Goal: Find specific page/section: Find specific page/section

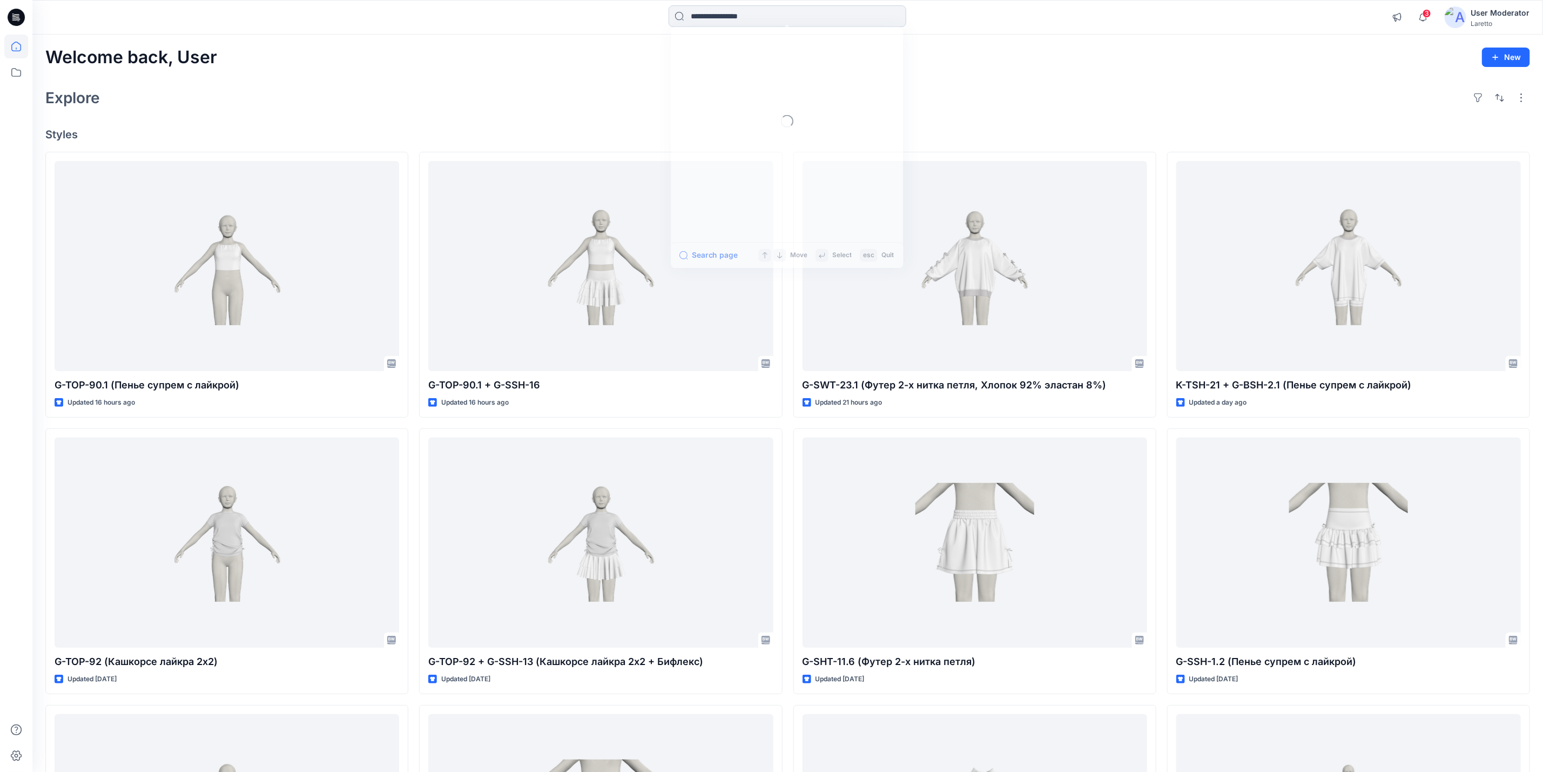
click at [755, 22] on input at bounding box center [788, 16] width 238 height 22
type input "**"
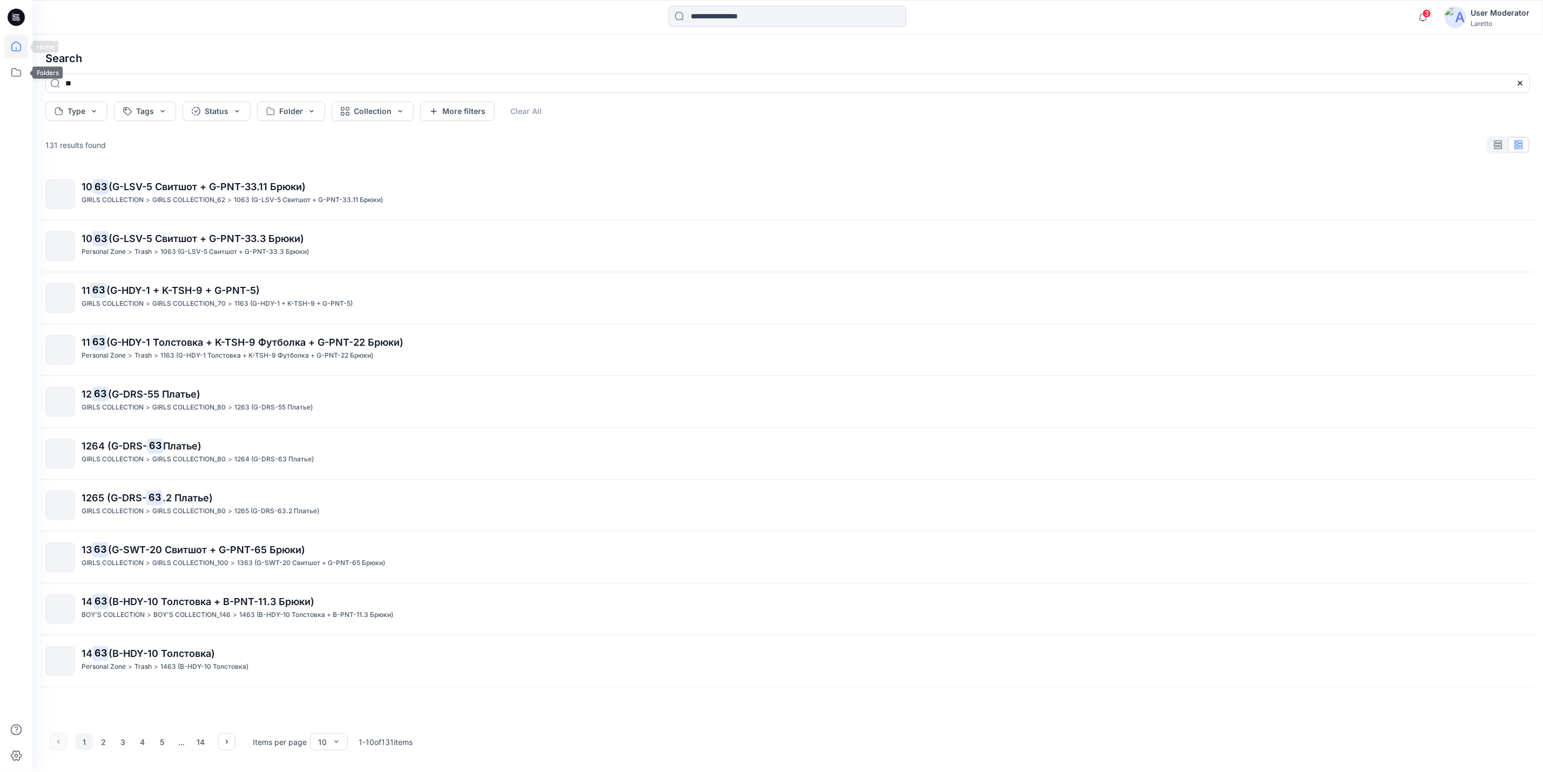
click at [20, 43] on icon at bounding box center [16, 47] width 24 height 24
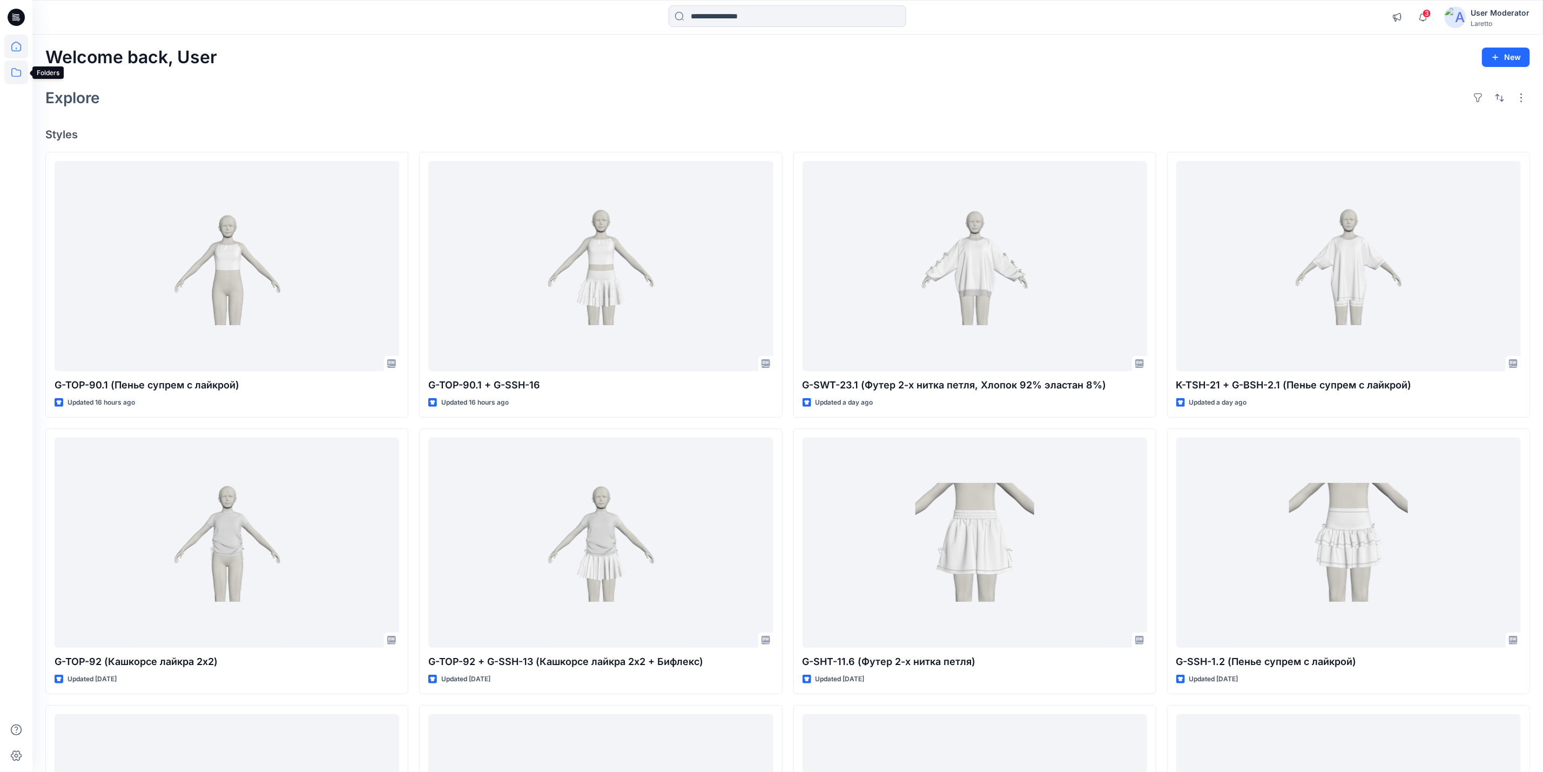
click at [18, 76] on icon at bounding box center [16, 72] width 10 height 9
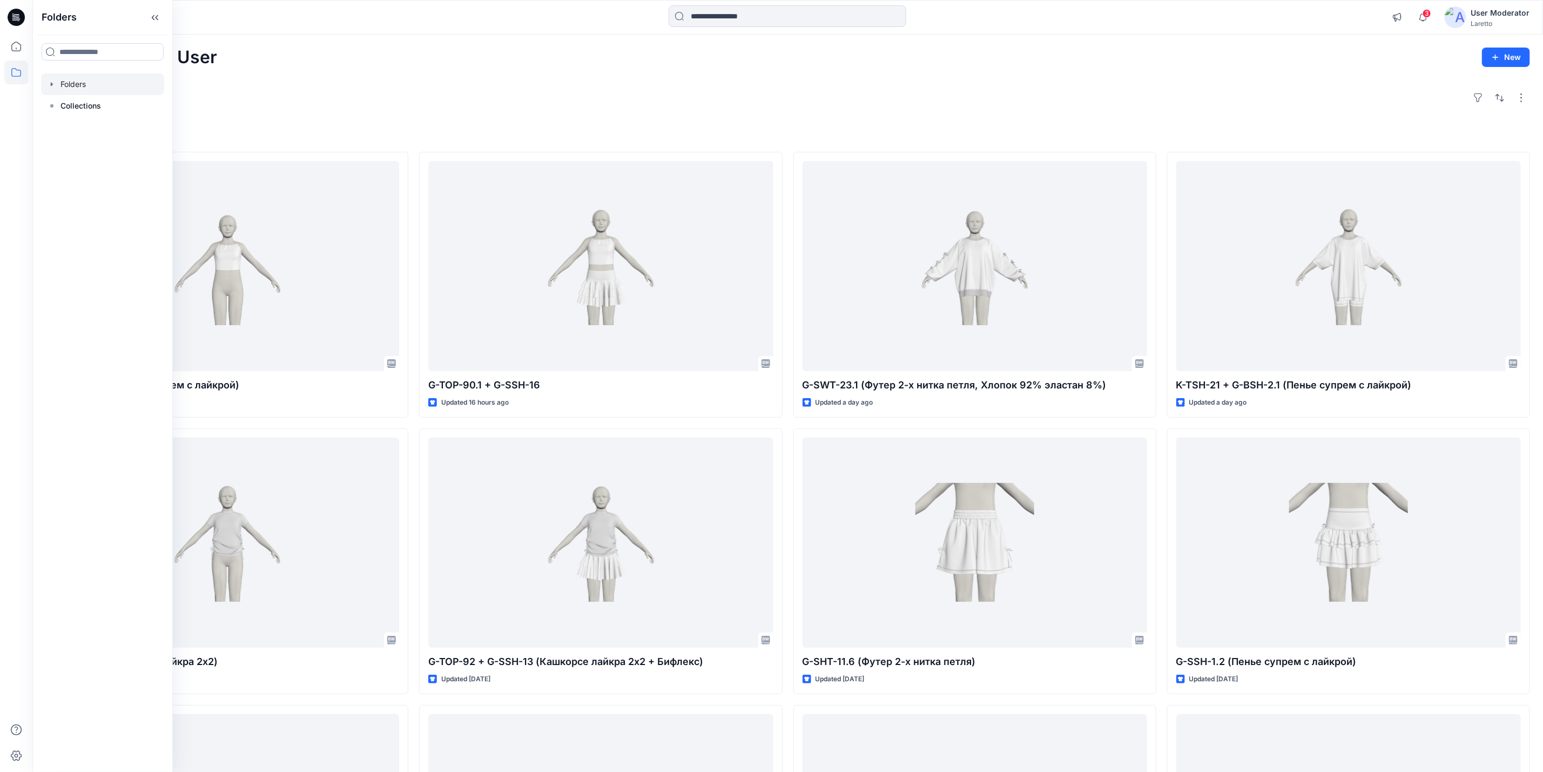
click at [62, 85] on div at bounding box center [102, 84] width 123 height 22
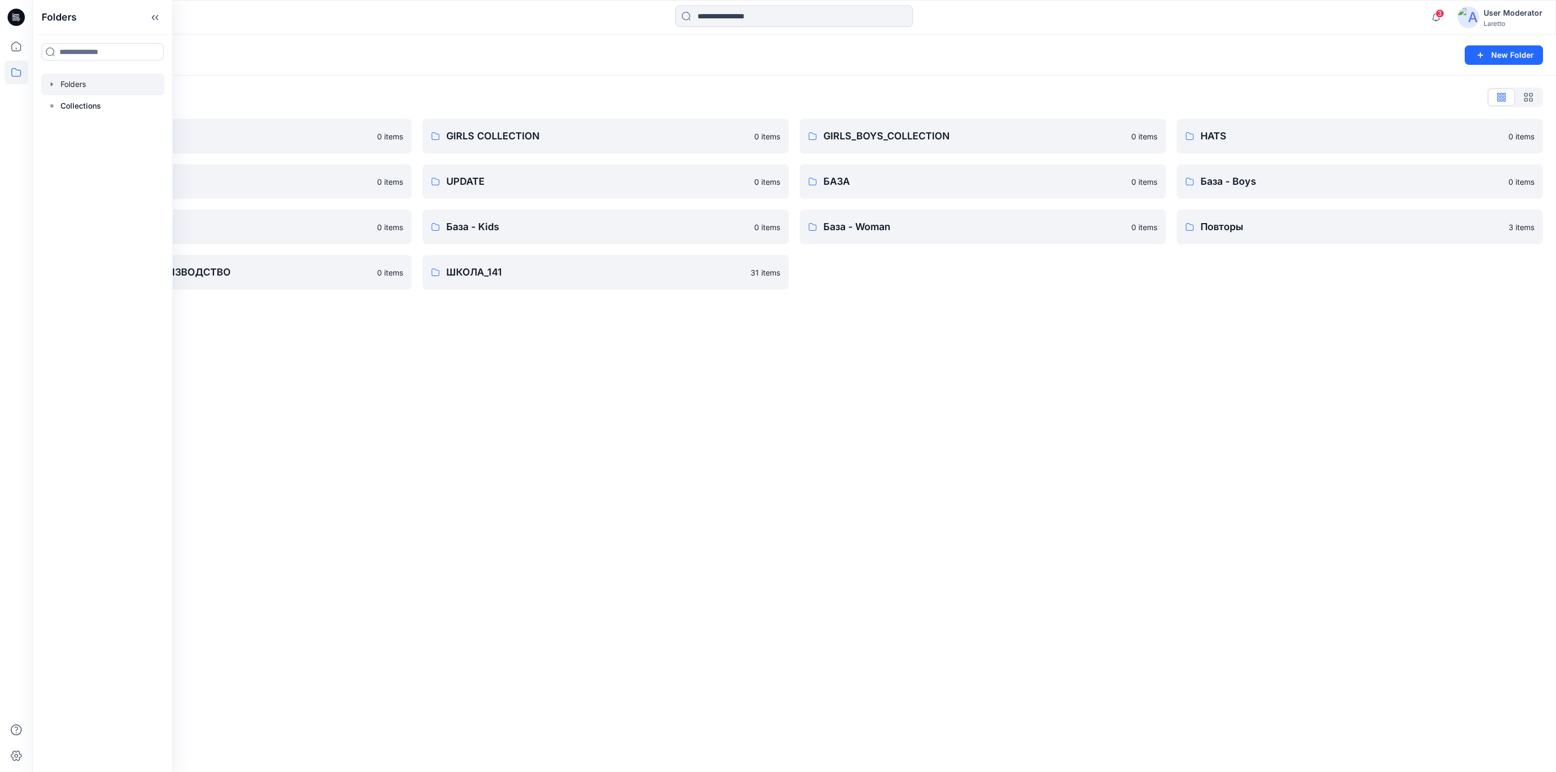
click at [469, 342] on div "Folders New Folder Folders List BOY'S COLLECTION 0 items MISCELLANEOUS 0 items …" at bounding box center [793, 403] width 1523 height 737
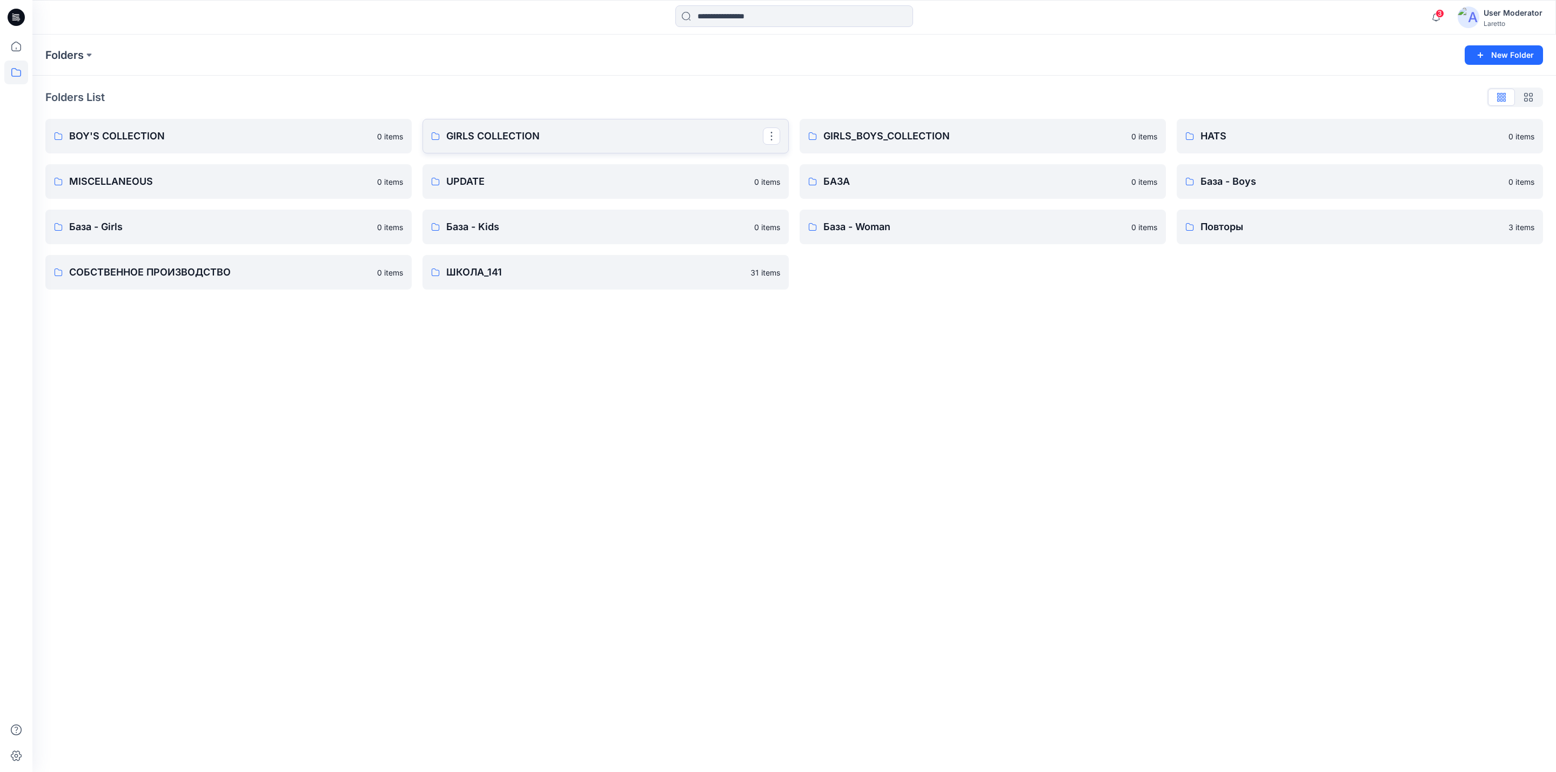
click at [533, 136] on p "GIRLS COLLECTION" at bounding box center [604, 136] width 317 height 15
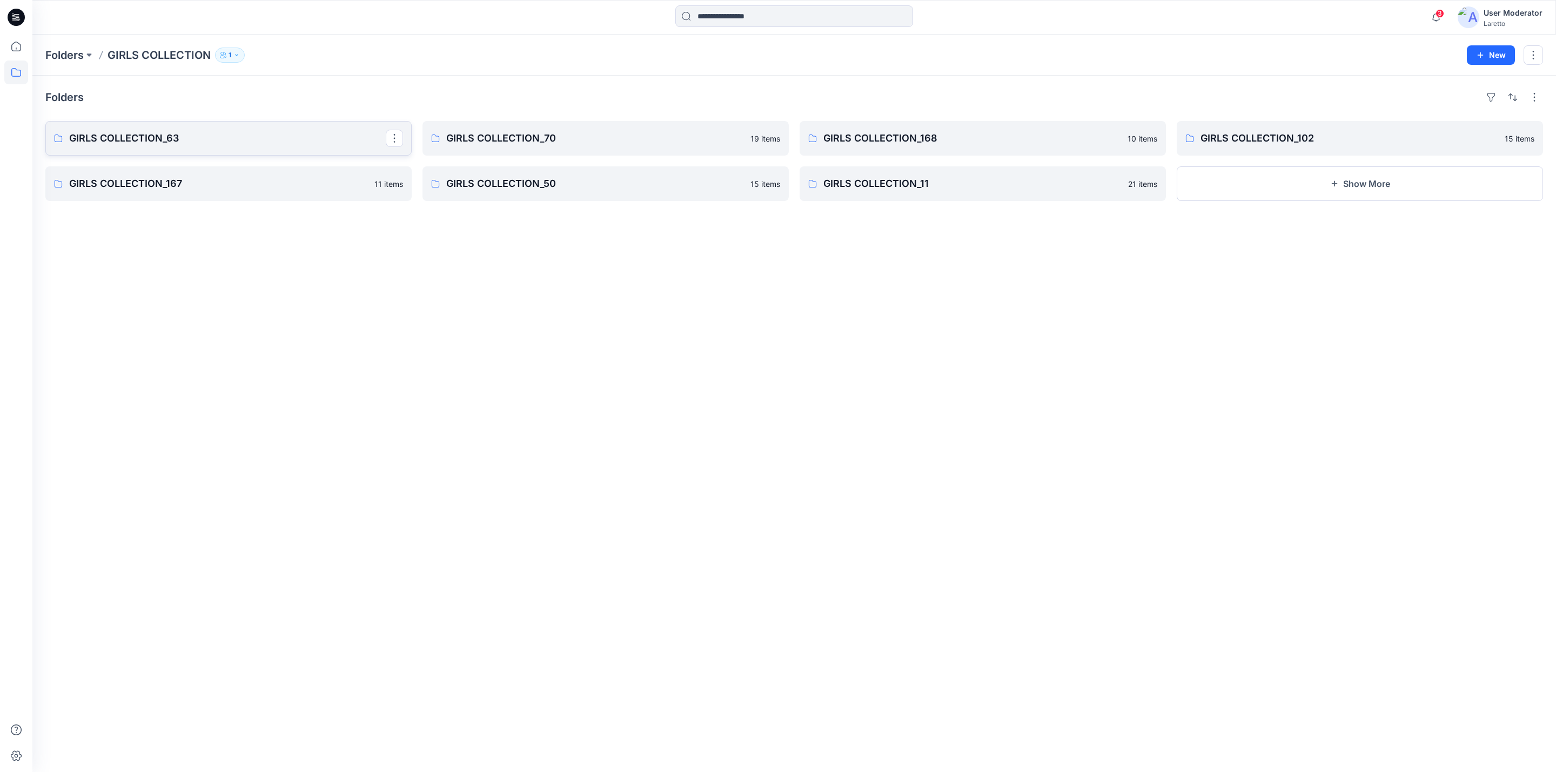
click at [204, 140] on p "GIRLS COLLECTION_63" at bounding box center [227, 138] width 317 height 15
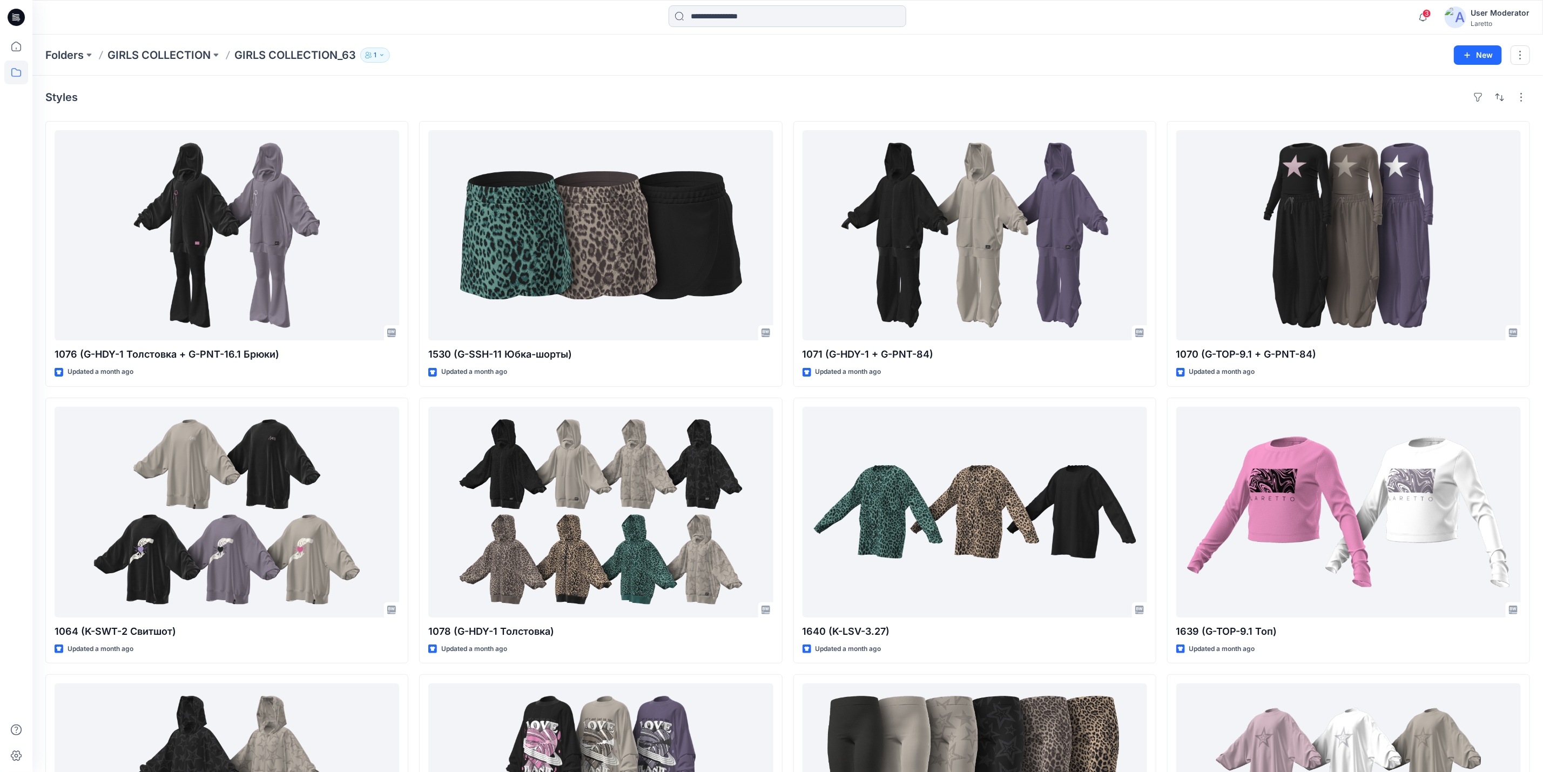
click at [731, 24] on input at bounding box center [788, 16] width 238 height 22
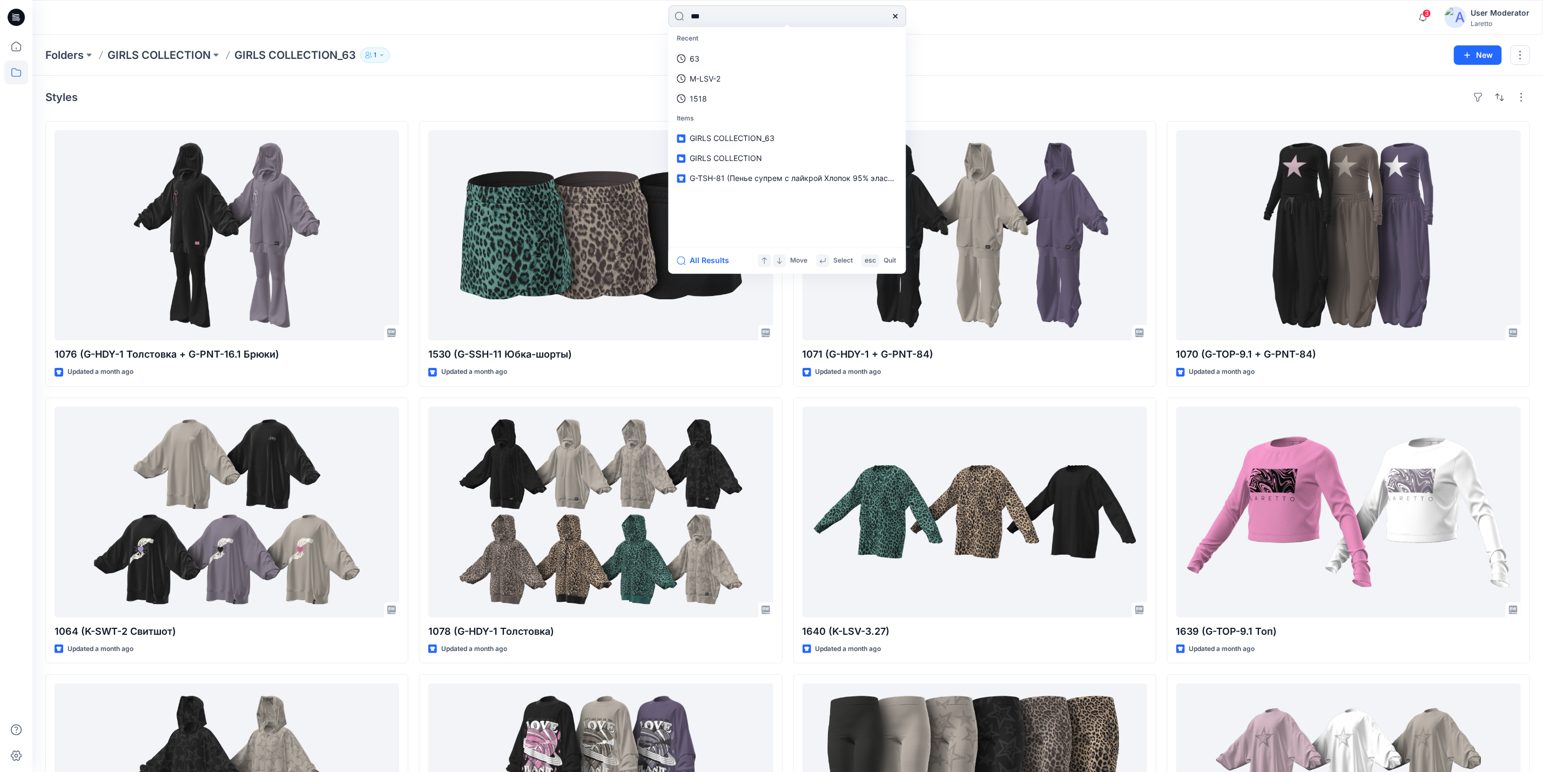
type input "****"
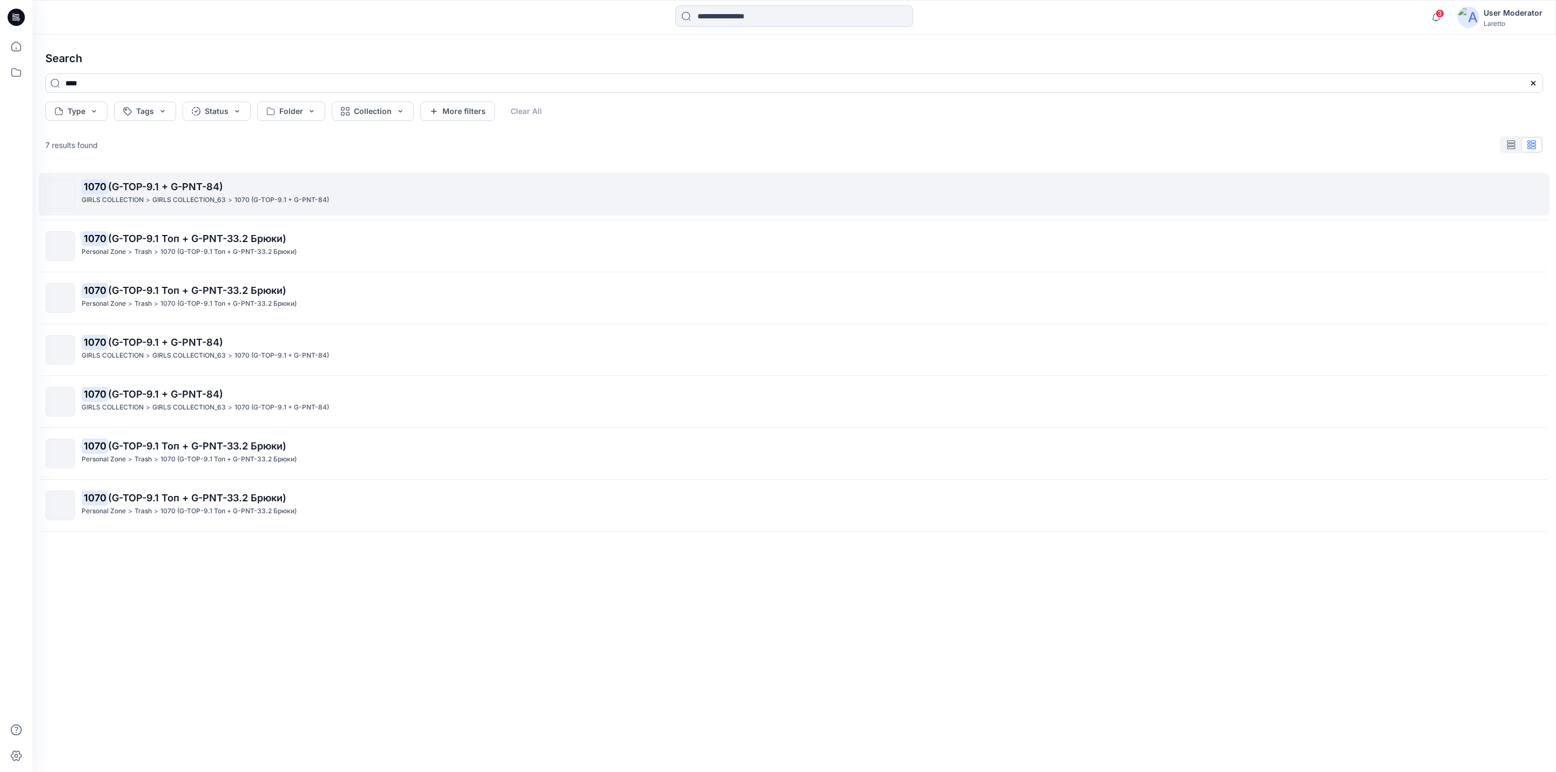
click at [159, 186] on span "(G-TOP-9.1 + G-PNT-84)" at bounding box center [165, 186] width 115 height 11
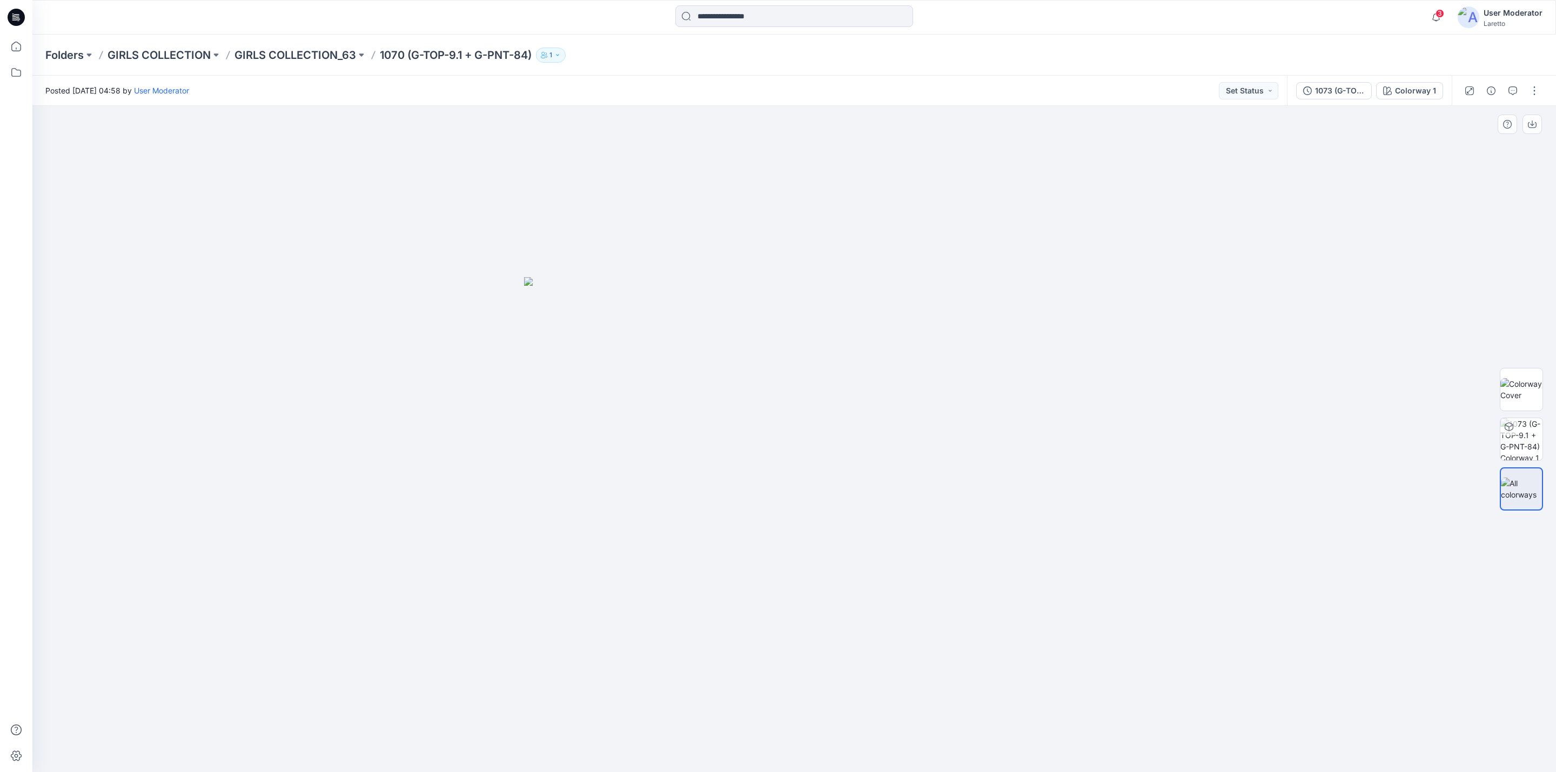
click at [1177, 739] on div at bounding box center [793, 439] width 1523 height 666
click at [1104, 468] on div at bounding box center [793, 439] width 1523 height 666
